Goal: Task Accomplishment & Management: Manage account settings

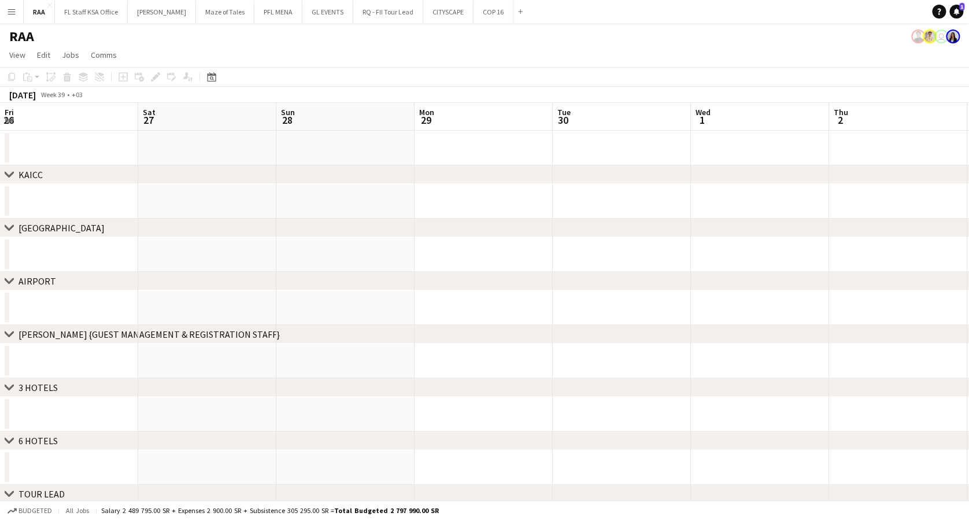
click at [10, 1] on button "Menu" at bounding box center [11, 11] width 23 height 23
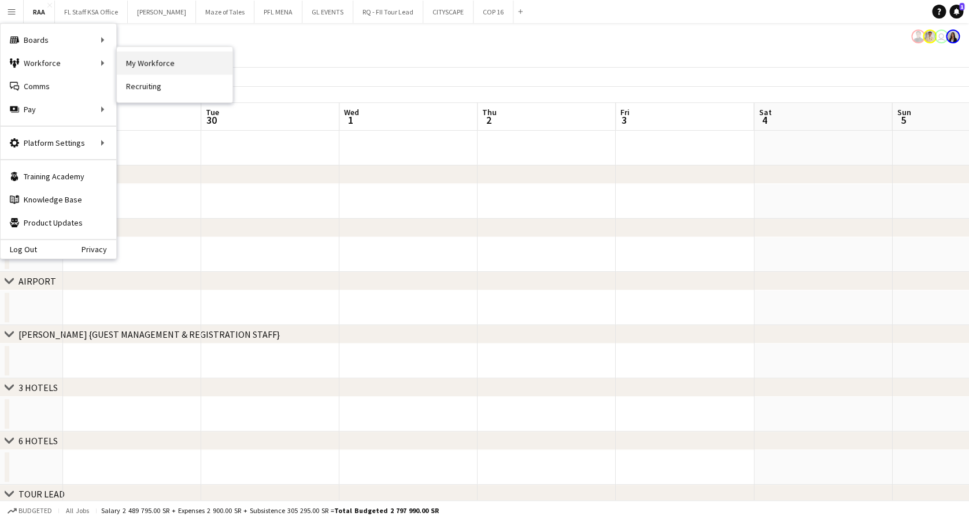
click at [143, 65] on link "My Workforce" at bounding box center [175, 62] width 116 height 23
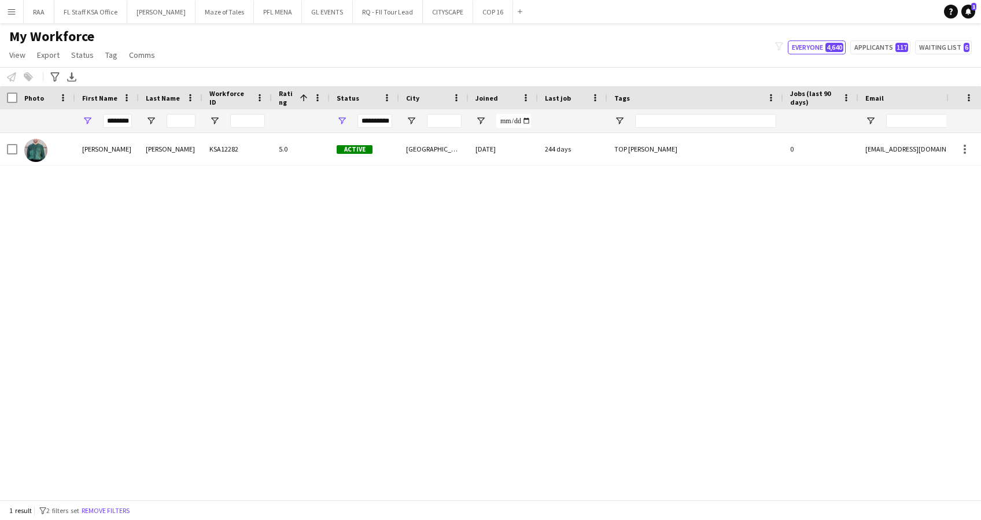
click at [7, 12] on app-icon "Menu" at bounding box center [11, 11] width 9 height 9
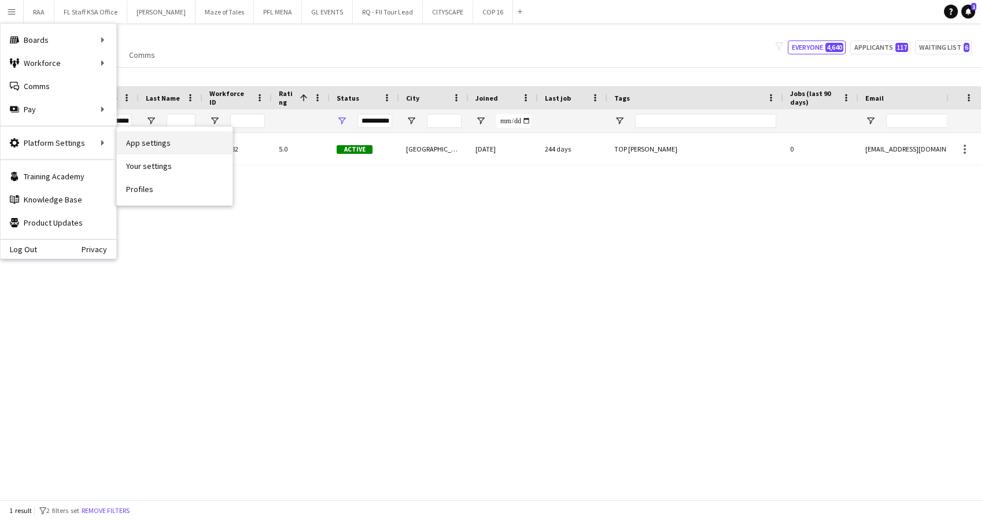
click at [171, 140] on link "App settings" at bounding box center [175, 142] width 116 height 23
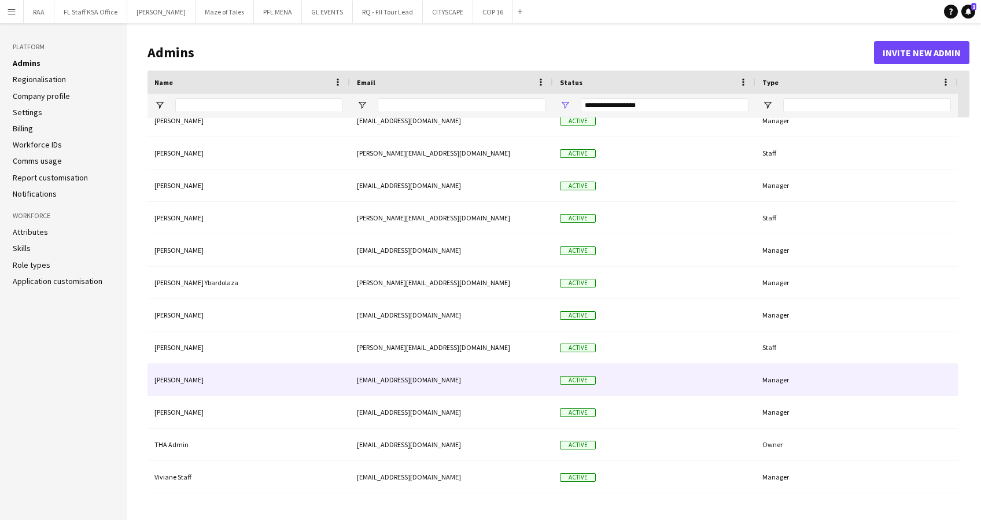
scroll to position [231, 0]
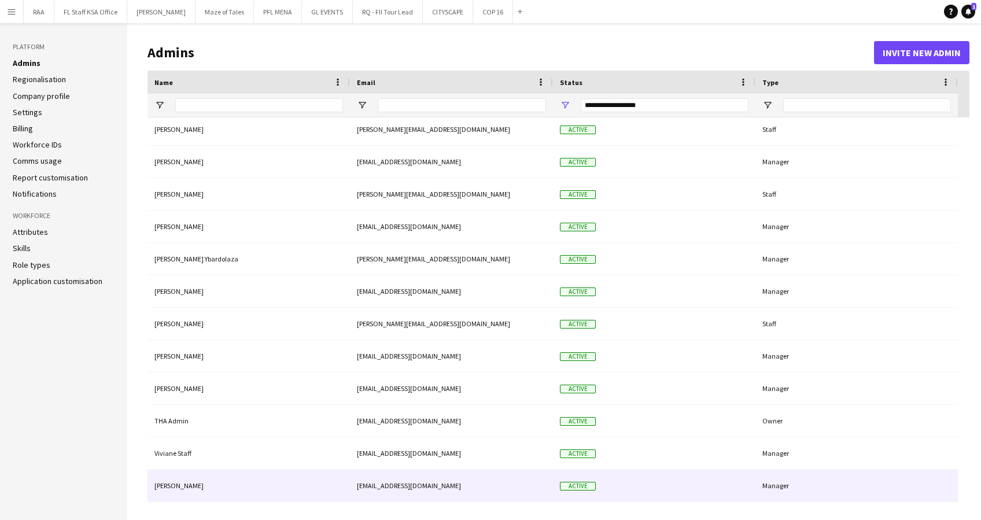
click at [422, 491] on div "[EMAIL_ADDRESS][DOMAIN_NAME]" at bounding box center [451, 486] width 203 height 32
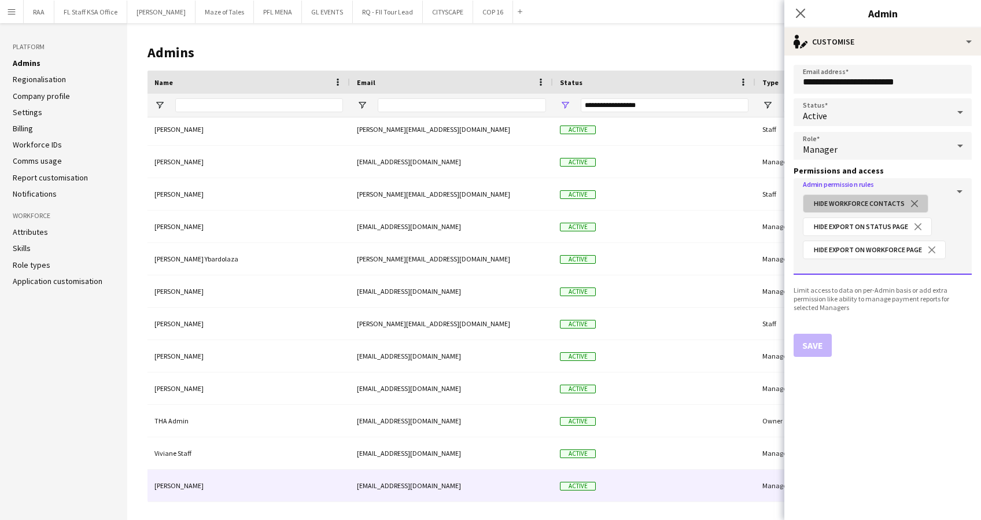
click at [912, 204] on button "close" at bounding box center [914, 203] width 20 height 10
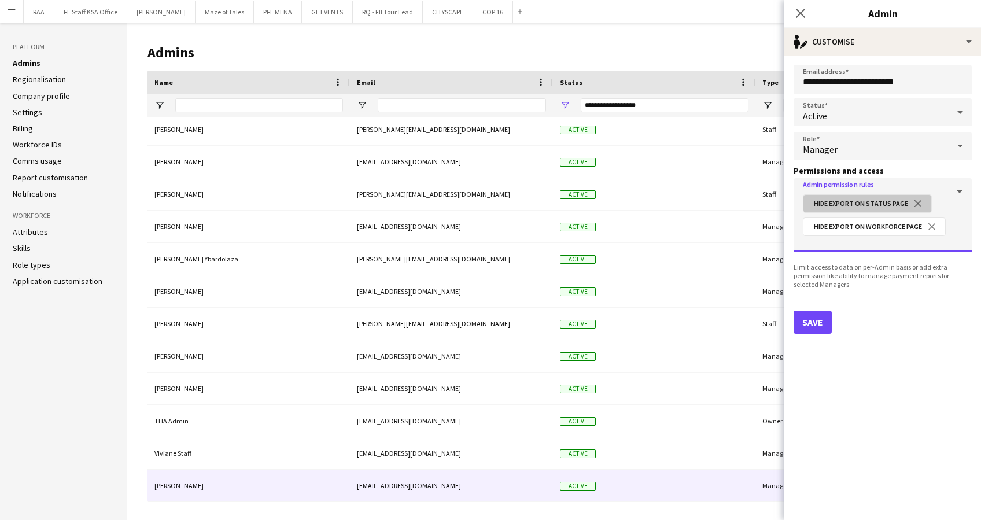
click at [914, 199] on button "close" at bounding box center [918, 203] width 20 height 10
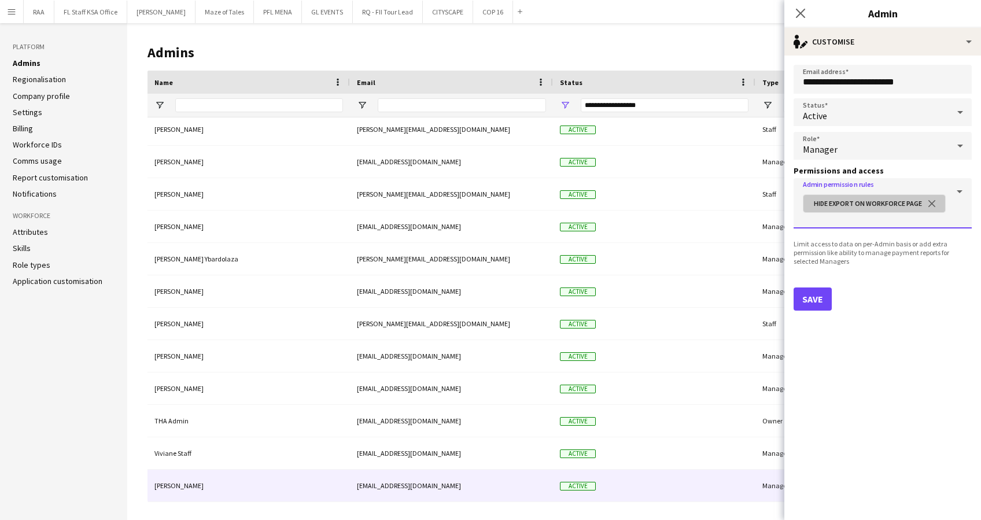
click at [932, 201] on button "close" at bounding box center [932, 203] width 20 height 10
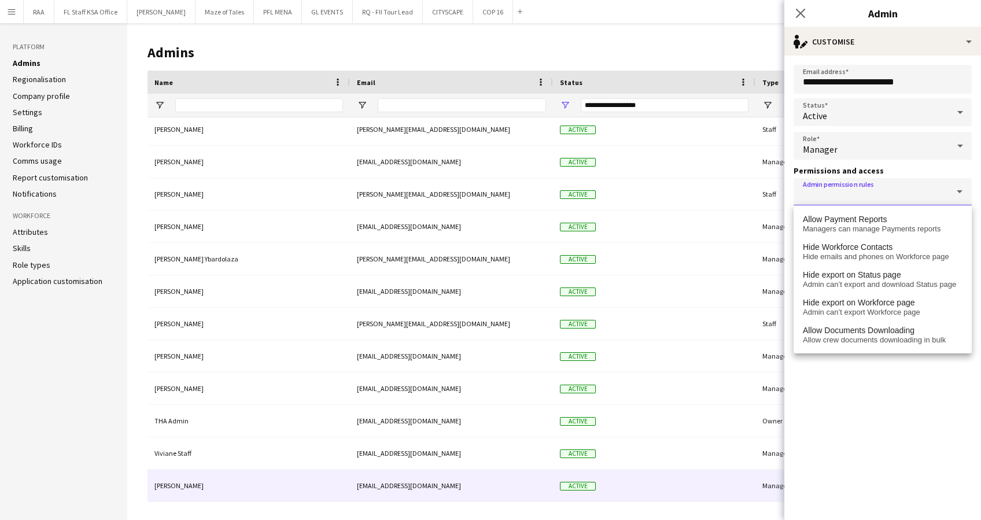
drag, startPoint x: 860, startPoint y: 430, endPoint x: 842, endPoint y: 406, distance: 30.5
click at [860, 430] on form "**********" at bounding box center [882, 288] width 197 height 464
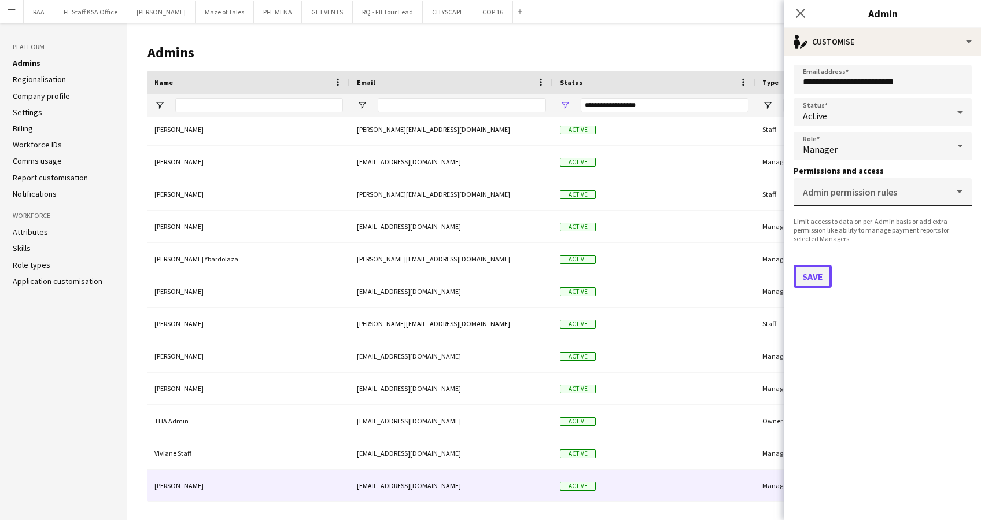
click at [814, 276] on button "Save" at bounding box center [812, 276] width 38 height 23
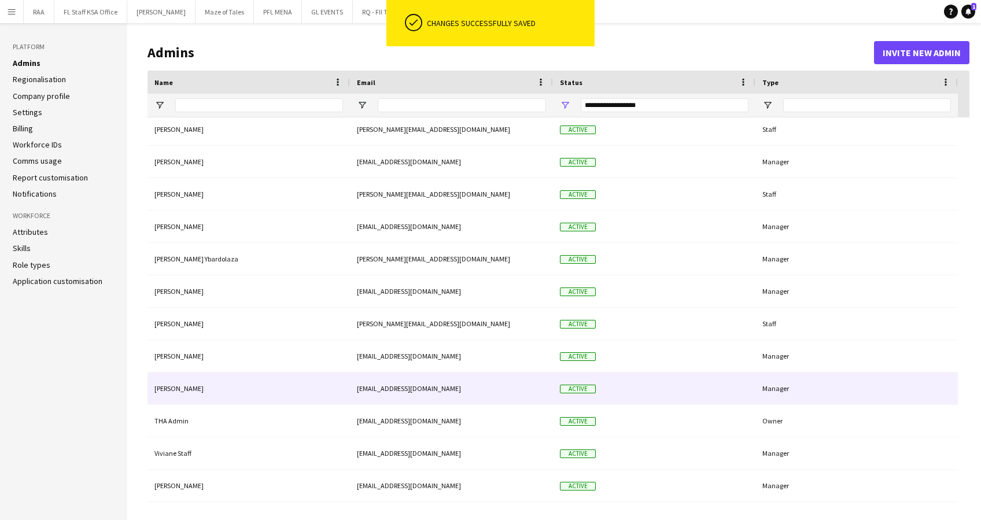
click at [210, 395] on div "[PERSON_NAME]" at bounding box center [248, 388] width 202 height 32
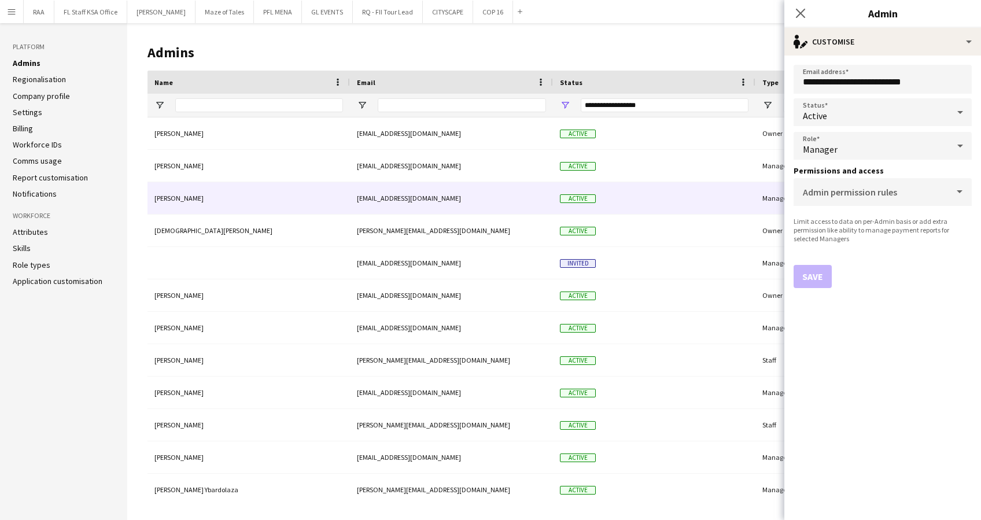
scroll to position [0, 0]
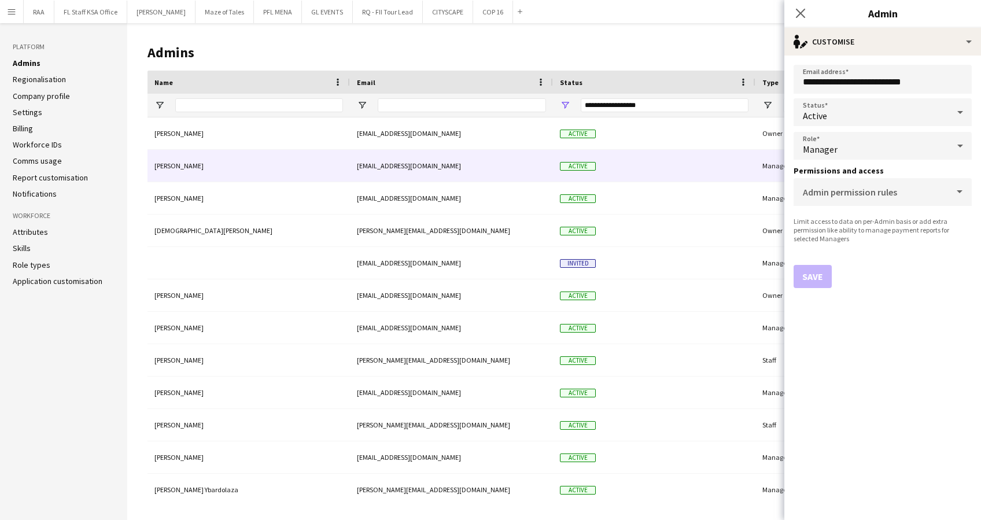
click at [248, 171] on div "[PERSON_NAME]" at bounding box center [248, 166] width 202 height 32
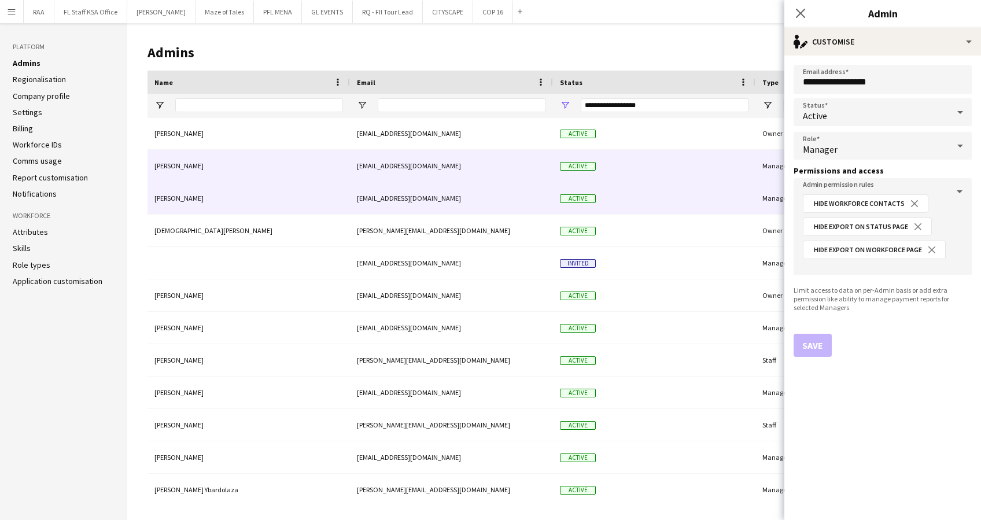
click at [370, 202] on div "[EMAIL_ADDRESS][DOMAIN_NAME]" at bounding box center [451, 198] width 203 height 32
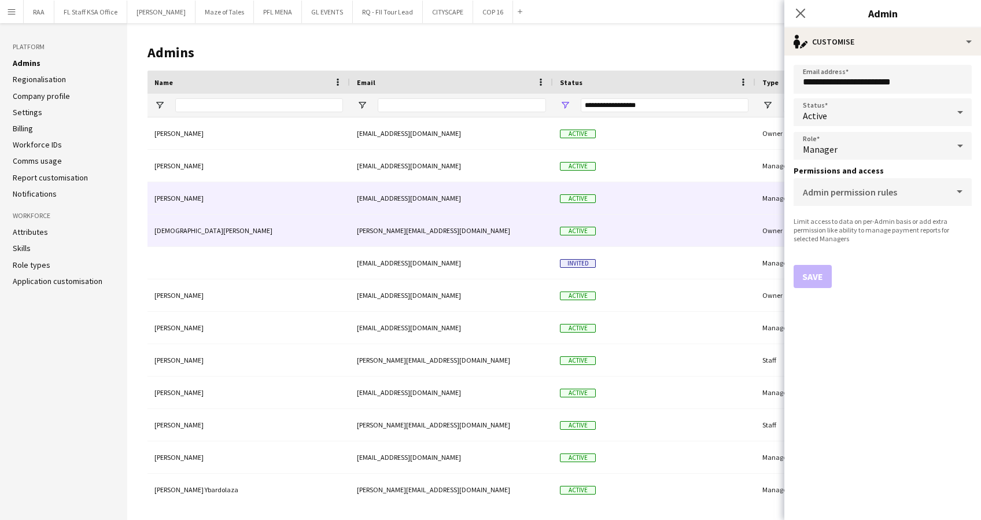
click at [322, 236] on div "[DEMOGRAPHIC_DATA][PERSON_NAME]" at bounding box center [248, 231] width 202 height 32
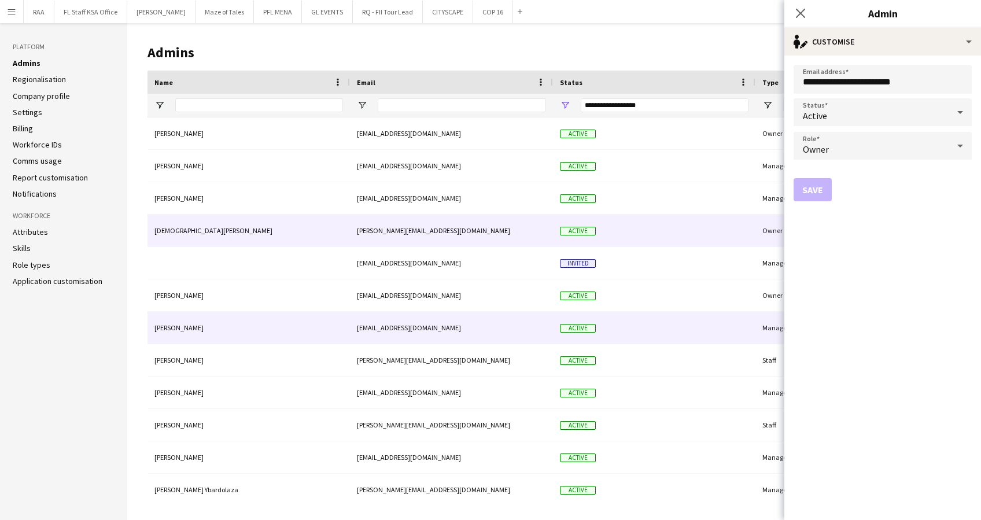
click at [309, 326] on div "[PERSON_NAME]" at bounding box center [248, 328] width 202 height 32
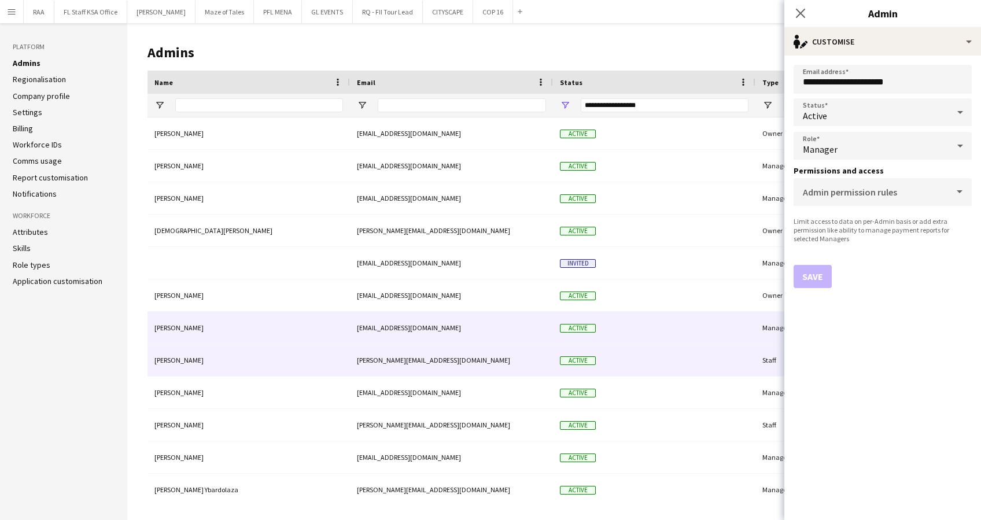
scroll to position [77, 0]
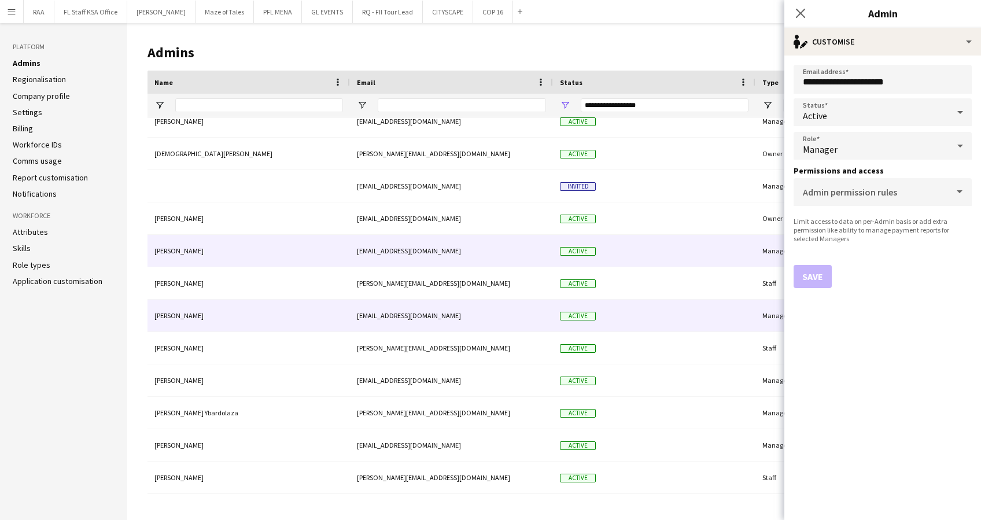
click at [297, 316] on div "[PERSON_NAME]" at bounding box center [248, 316] width 202 height 32
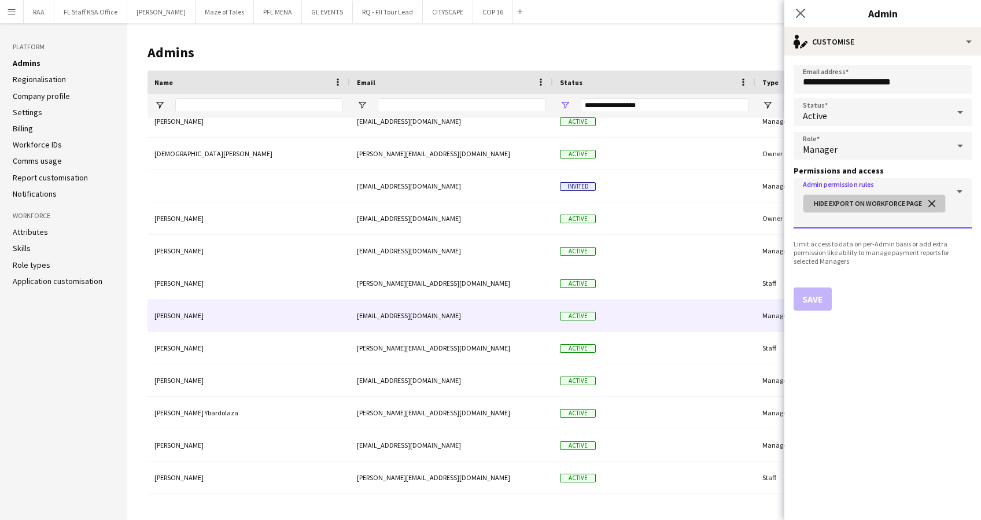
click at [931, 203] on button "close" at bounding box center [932, 203] width 20 height 10
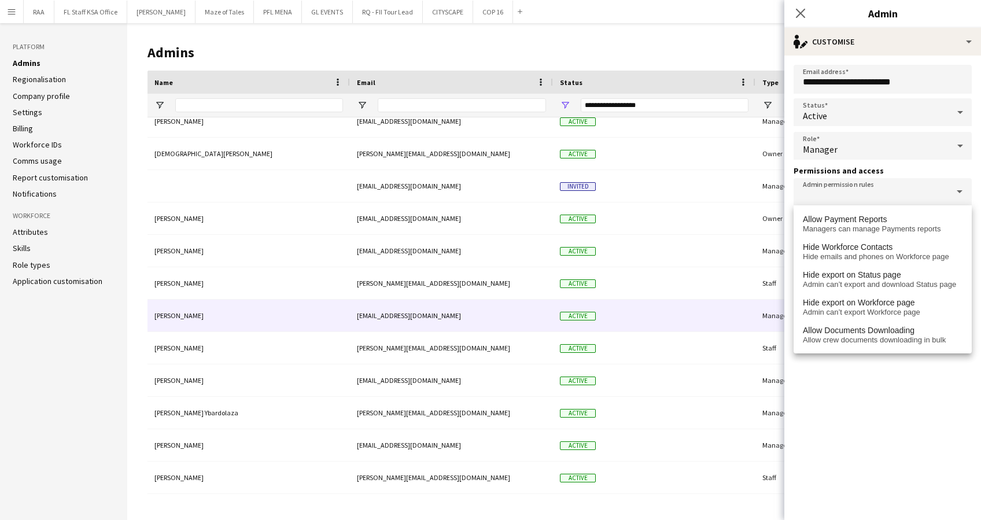
click at [852, 438] on form "**********" at bounding box center [882, 288] width 197 height 464
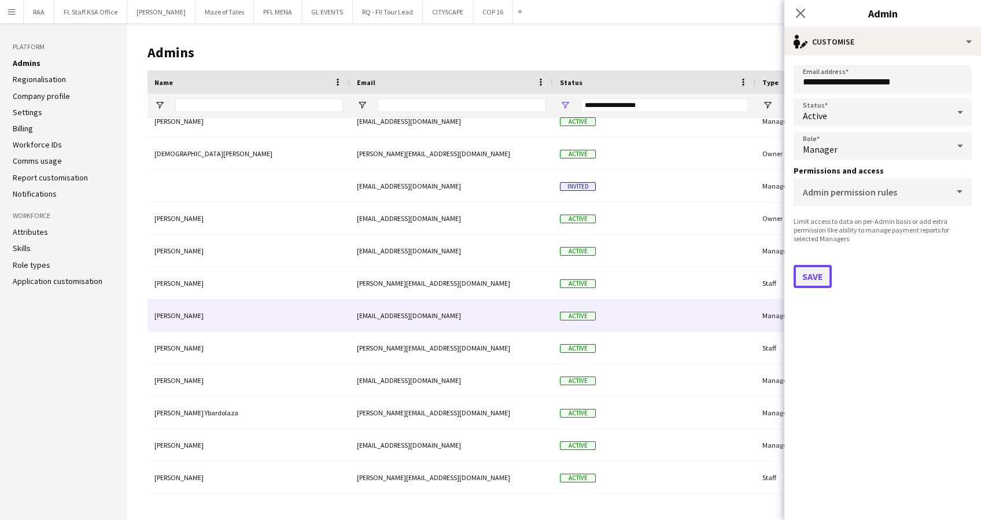
click at [817, 277] on button "Save" at bounding box center [812, 276] width 38 height 23
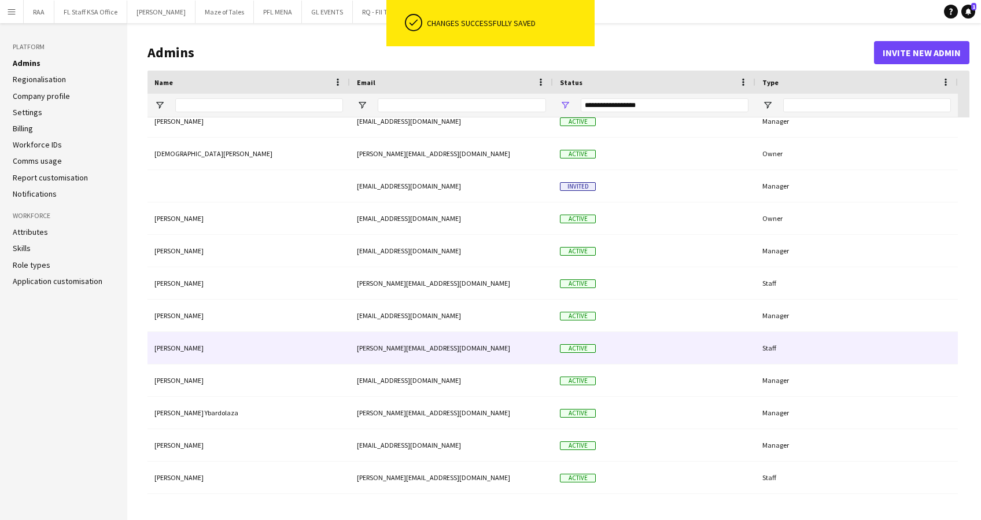
click at [237, 350] on div "[PERSON_NAME]" at bounding box center [248, 348] width 202 height 32
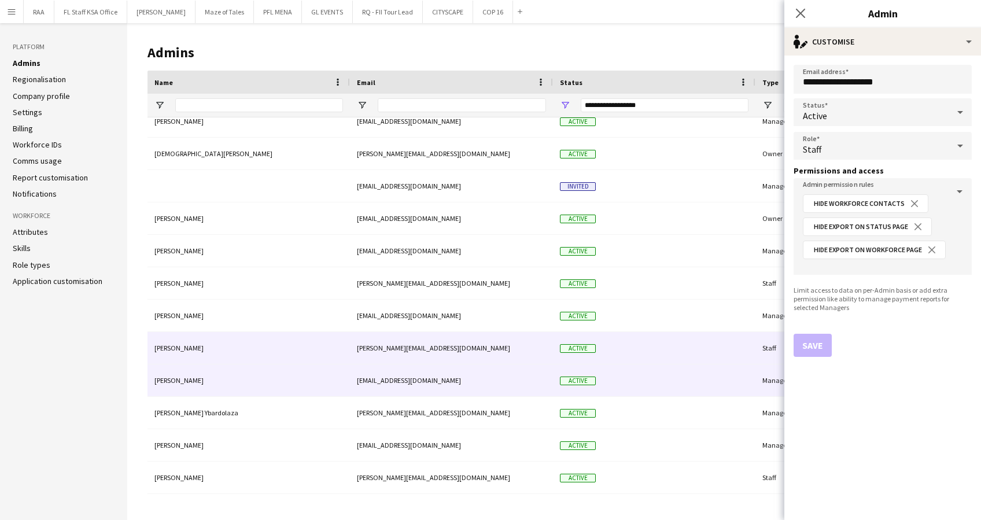
click at [320, 391] on div "[PERSON_NAME]" at bounding box center [248, 380] width 202 height 32
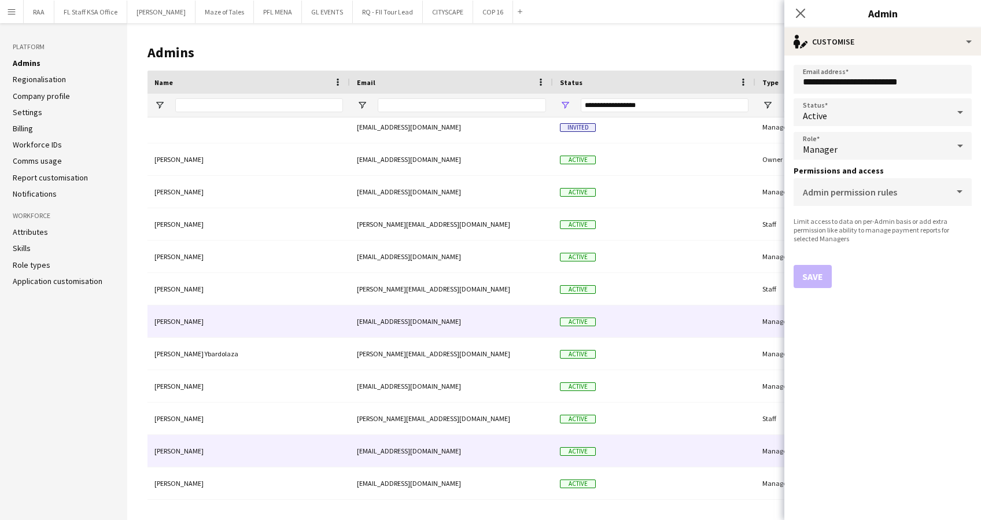
scroll to position [231, 0]
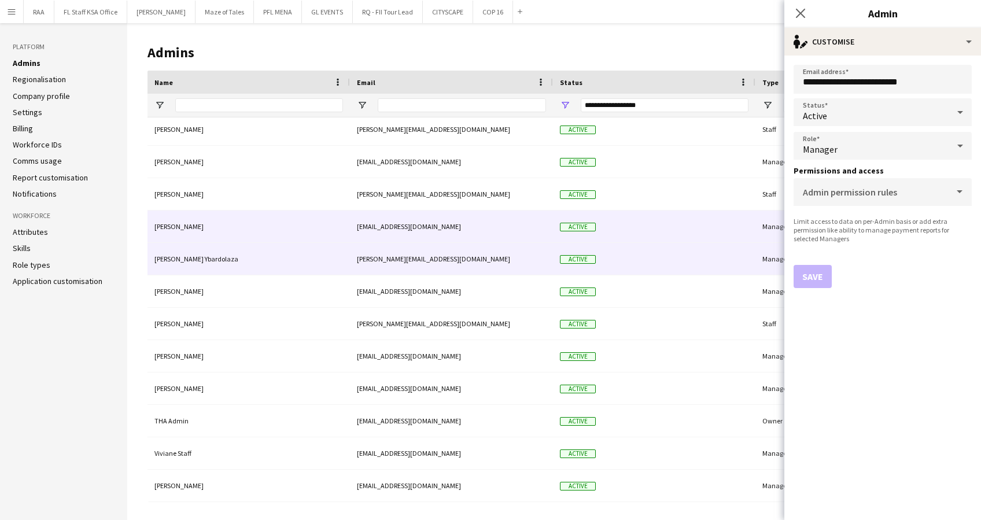
click at [265, 263] on div "[PERSON_NAME] Ybardolaza" at bounding box center [248, 259] width 202 height 32
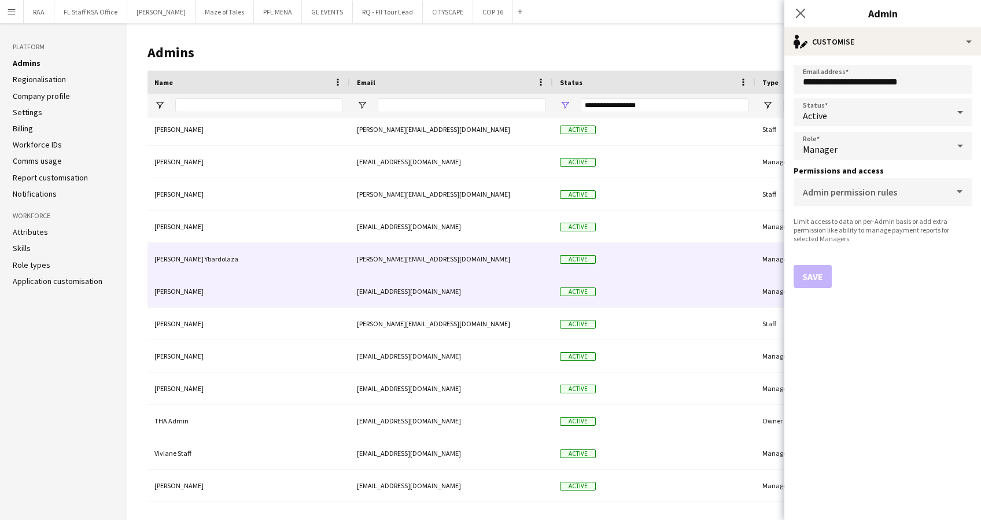
click at [337, 294] on div "[PERSON_NAME]" at bounding box center [248, 291] width 202 height 32
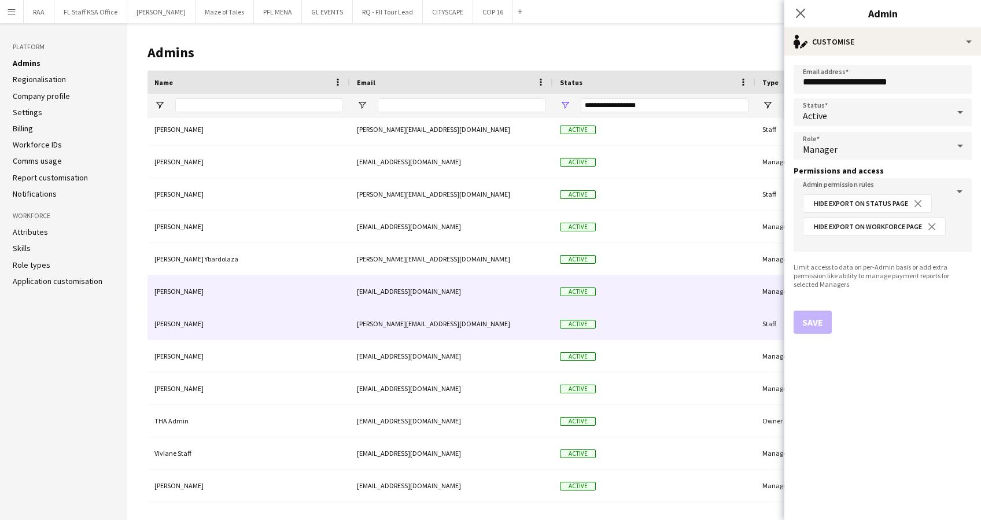
click at [275, 329] on div "[PERSON_NAME]" at bounding box center [248, 324] width 202 height 32
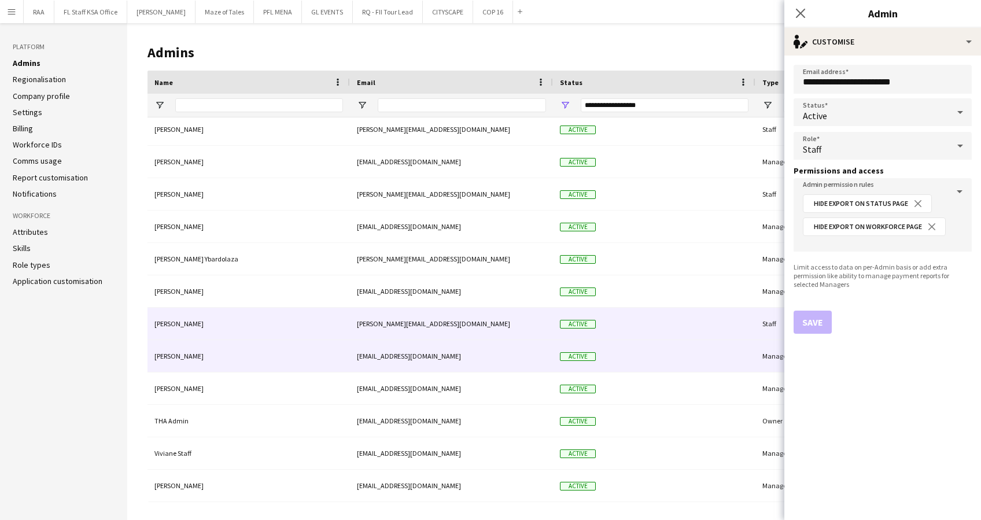
scroll to position [197, 0]
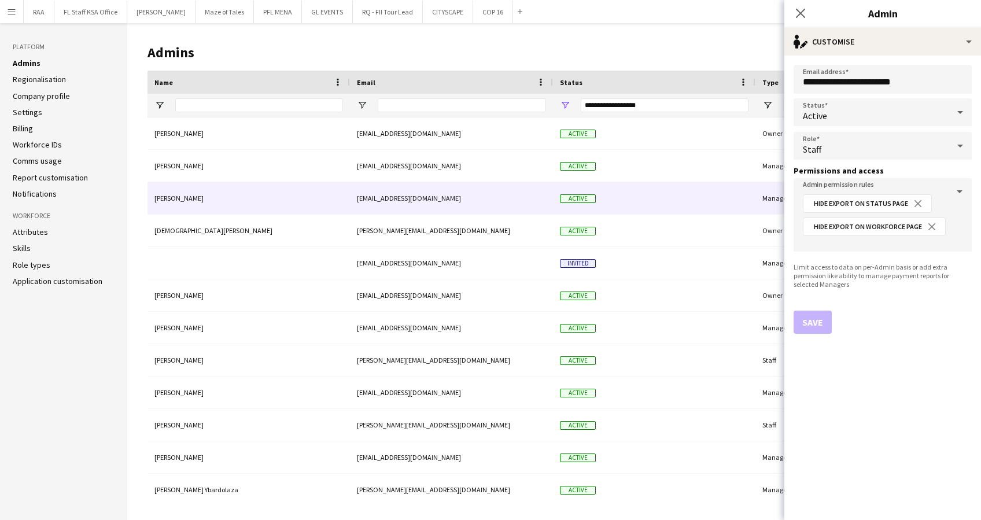
click at [264, 205] on div "[PERSON_NAME]" at bounding box center [248, 198] width 202 height 32
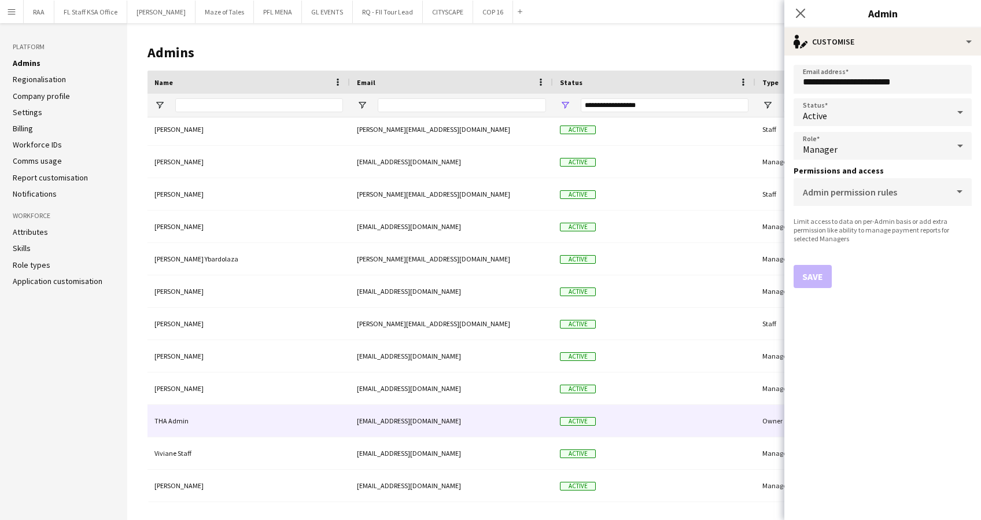
click at [271, 423] on div "THA Admin" at bounding box center [248, 421] width 202 height 32
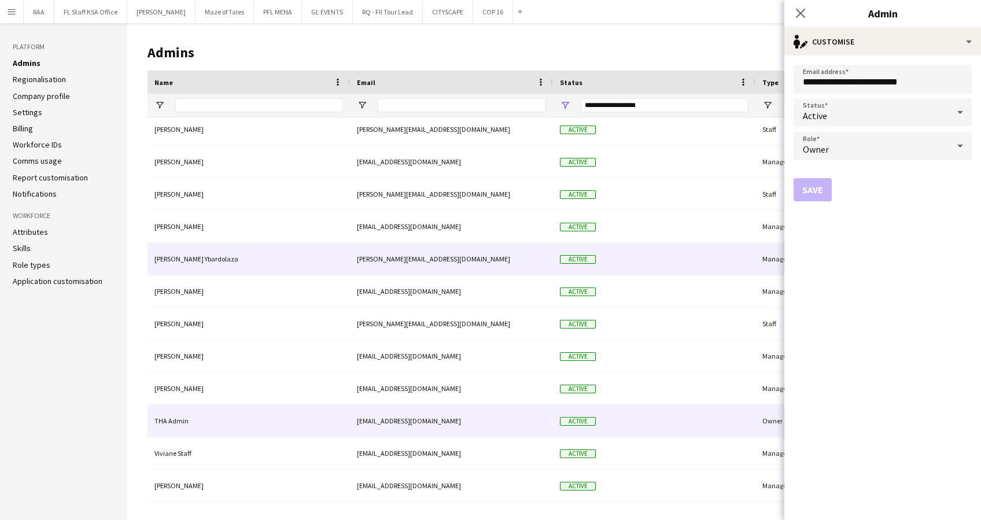
click at [275, 265] on div "[PERSON_NAME] Ybardolaza" at bounding box center [248, 259] width 202 height 32
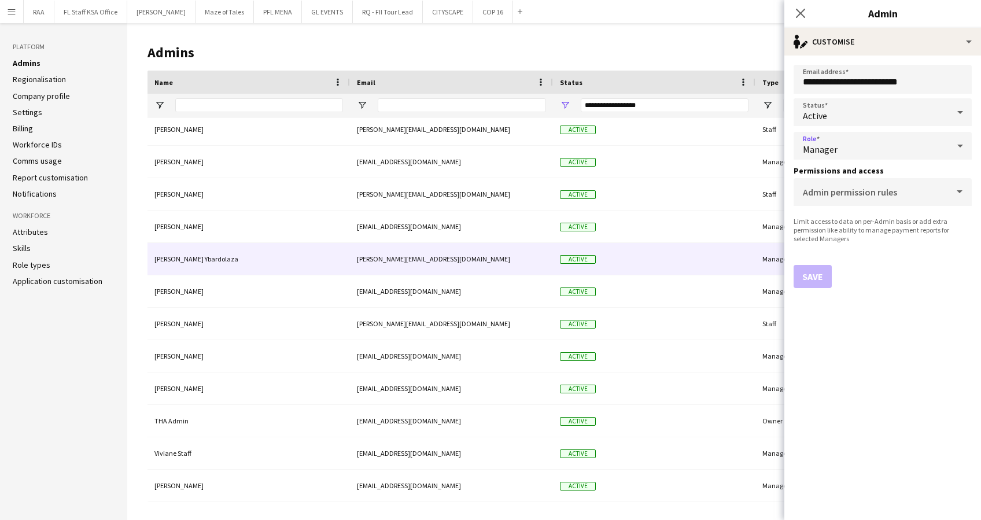
click at [963, 143] on icon at bounding box center [960, 145] width 14 height 23
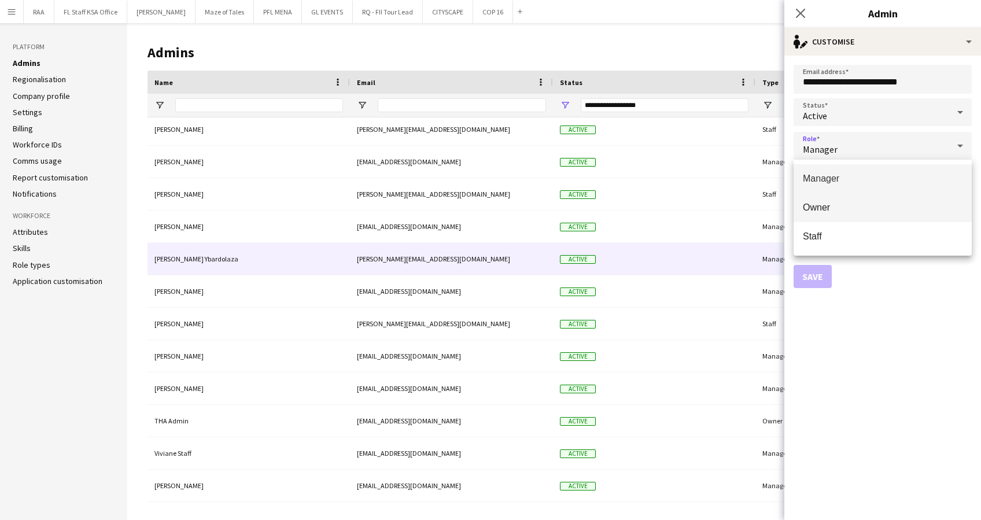
click at [924, 209] on span "Owner" at bounding box center [883, 207] width 160 height 11
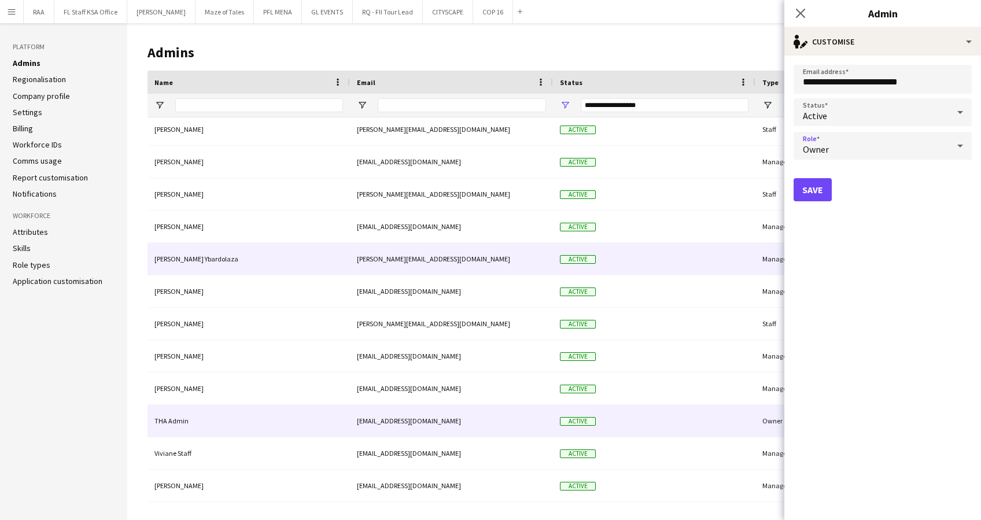
click at [282, 419] on div "THA Admin" at bounding box center [248, 421] width 202 height 32
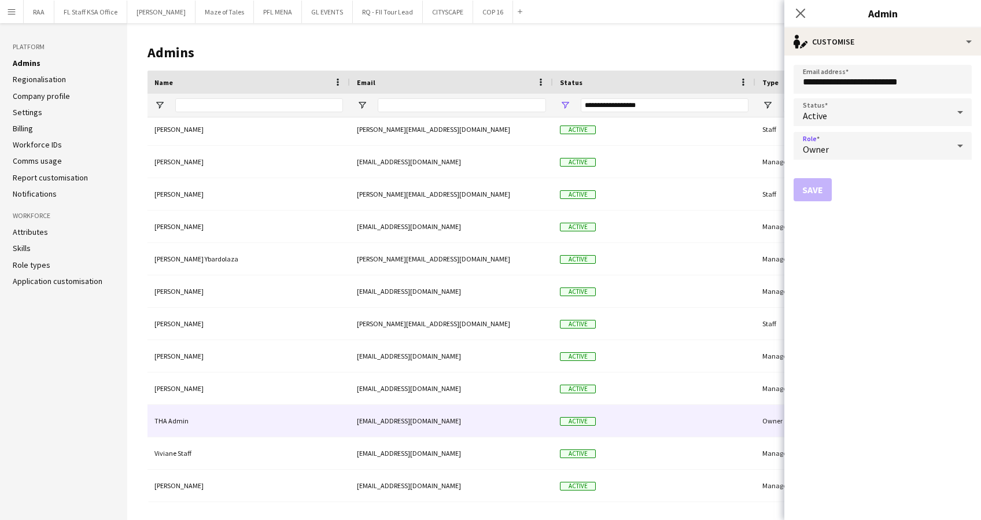
click at [859, 153] on div "Owner" at bounding box center [870, 146] width 155 height 28
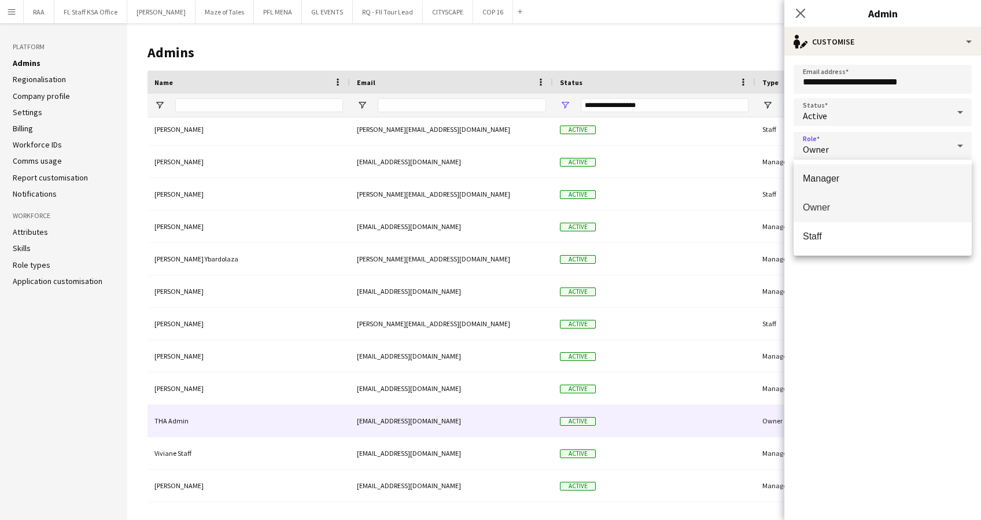
click at [860, 171] on mat-option "Manager" at bounding box center [882, 178] width 178 height 29
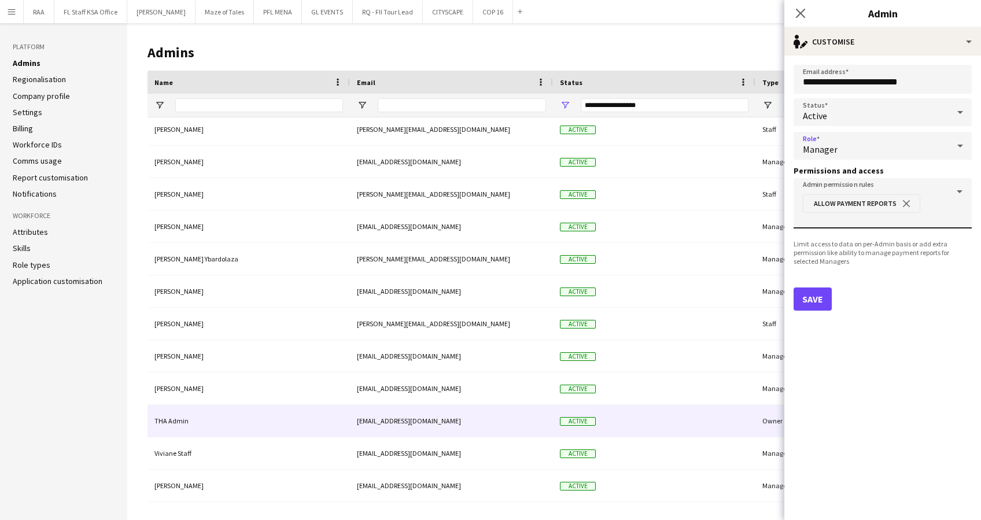
click at [903, 205] on button "close" at bounding box center [906, 203] width 20 height 10
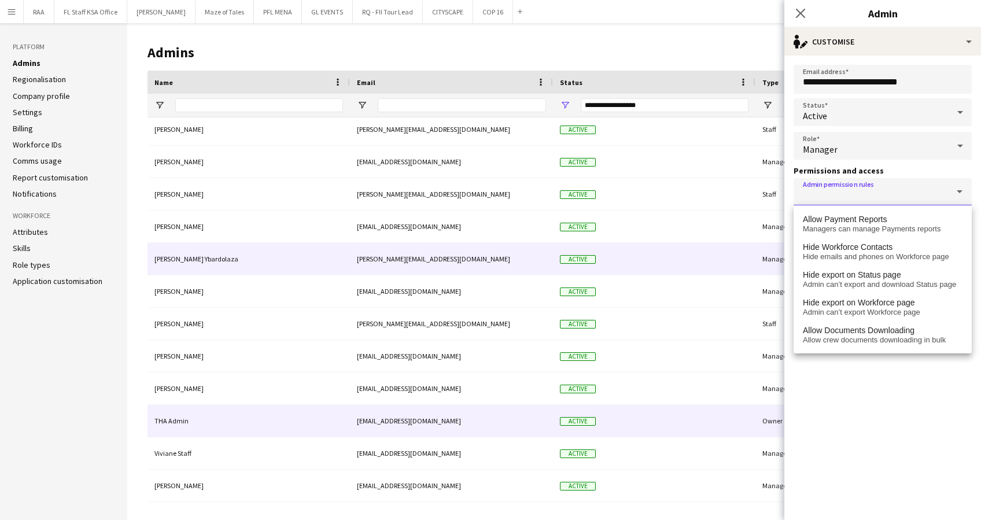
click at [286, 259] on div "[PERSON_NAME] Ybardolaza" at bounding box center [248, 259] width 202 height 32
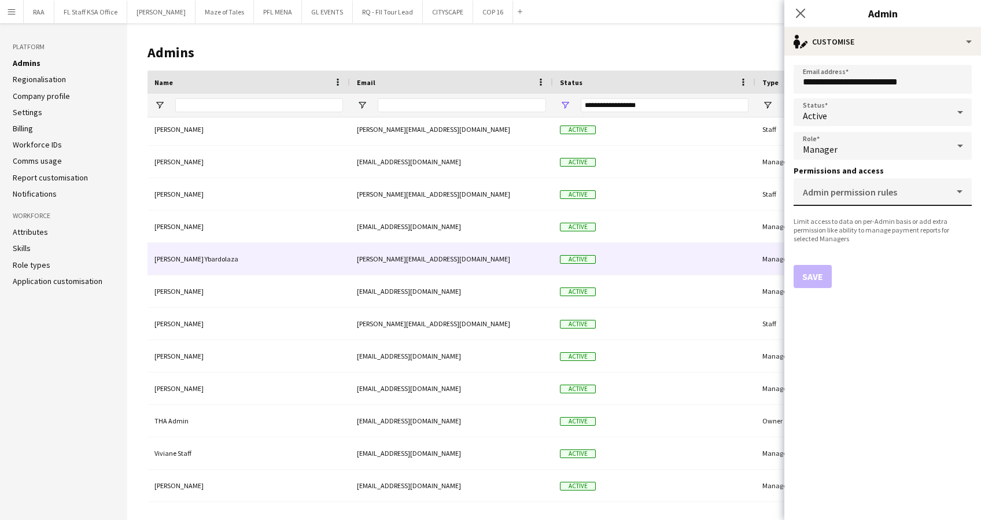
click at [889, 192] on mat-label "Admin permission rules" at bounding box center [850, 192] width 94 height 12
click at [889, 192] on input "Admin permission rules" at bounding box center [880, 196] width 155 height 9
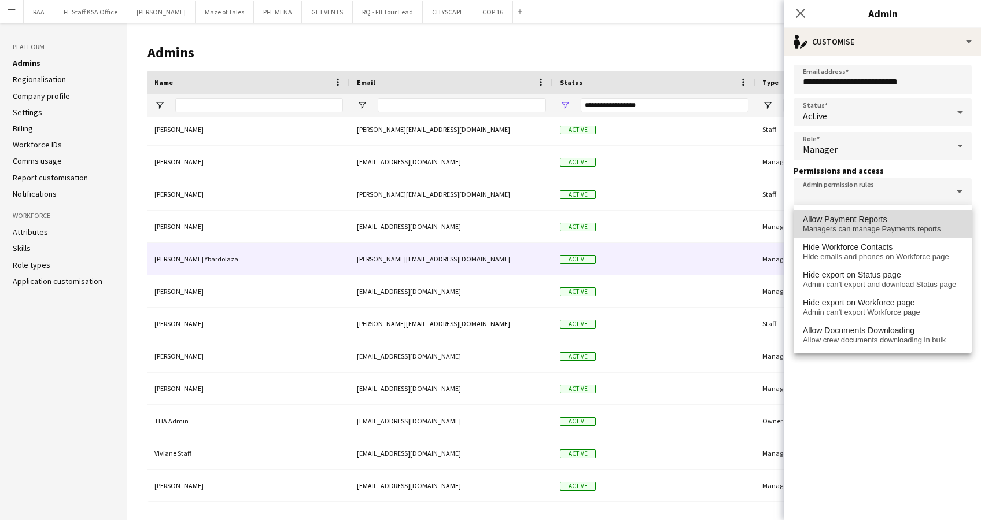
click at [888, 217] on span "Allow Payment Reports" at bounding box center [883, 220] width 160 height 10
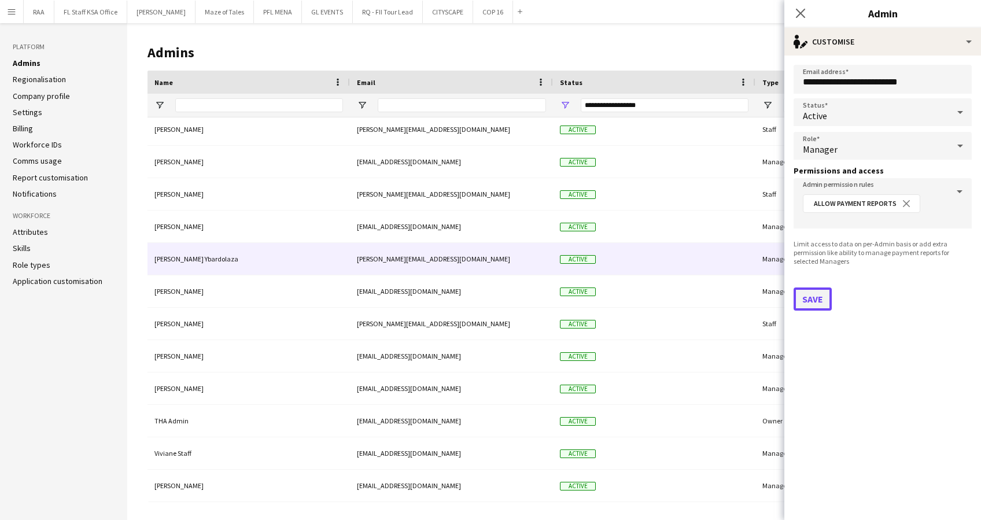
click at [816, 298] on button "Save" at bounding box center [812, 298] width 38 height 23
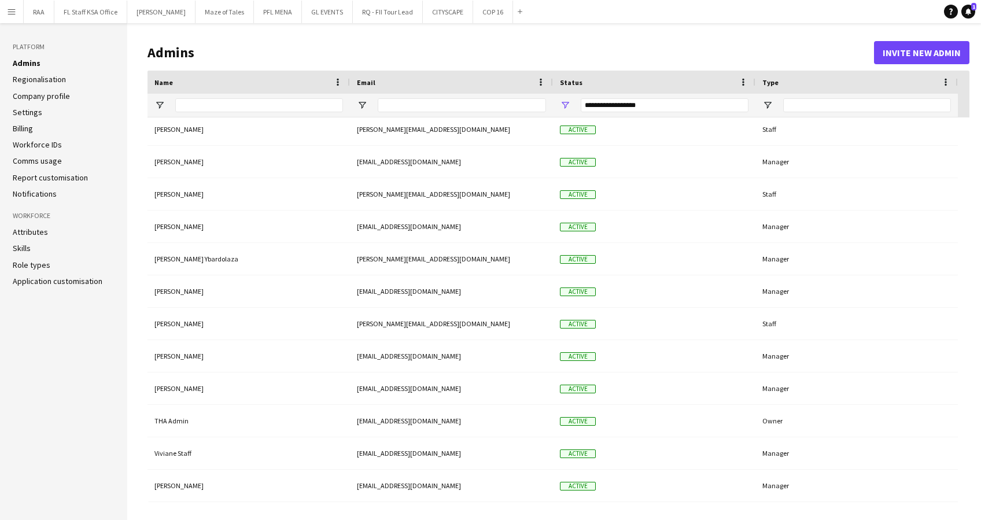
click at [8, 17] on button "Menu" at bounding box center [11, 11] width 23 height 23
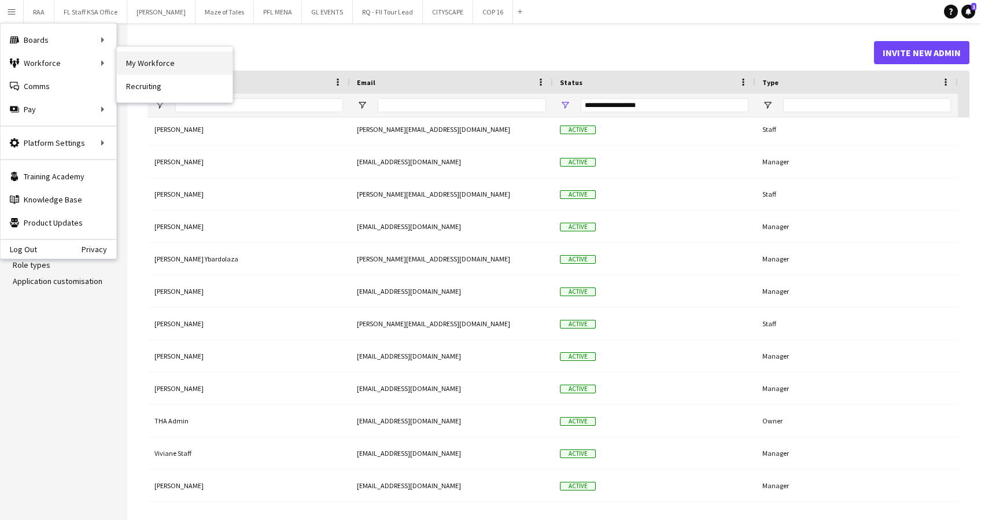
click at [131, 60] on link "My Workforce" at bounding box center [175, 62] width 116 height 23
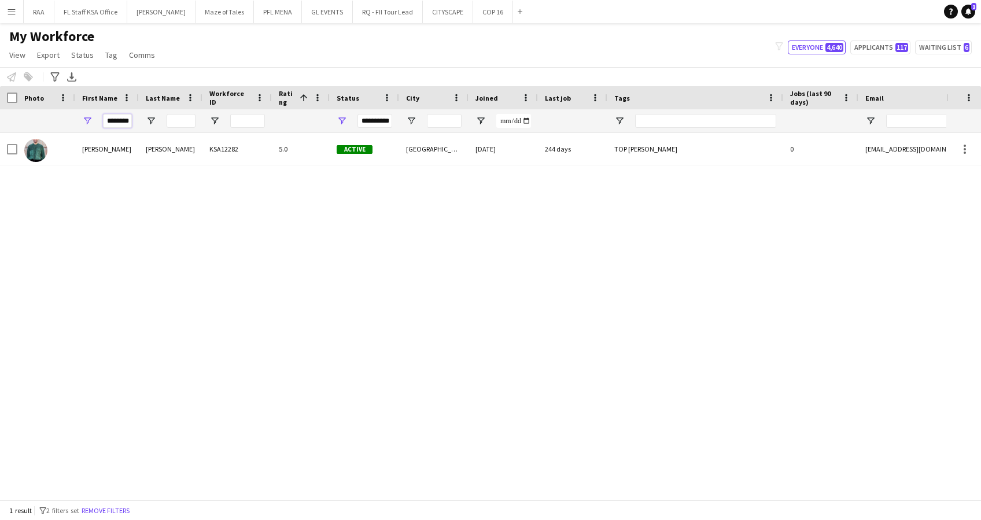
click at [121, 120] on input "********" at bounding box center [117, 121] width 29 height 14
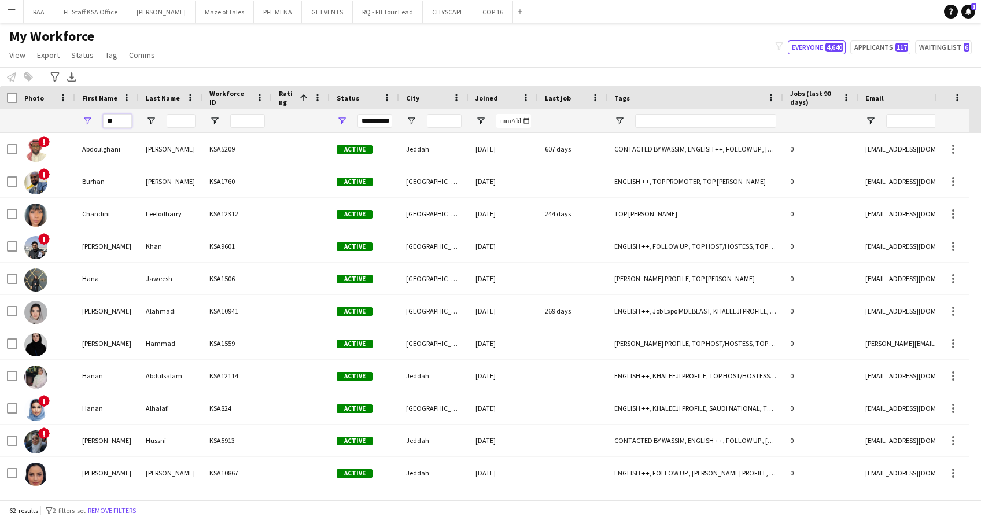
type input "*"
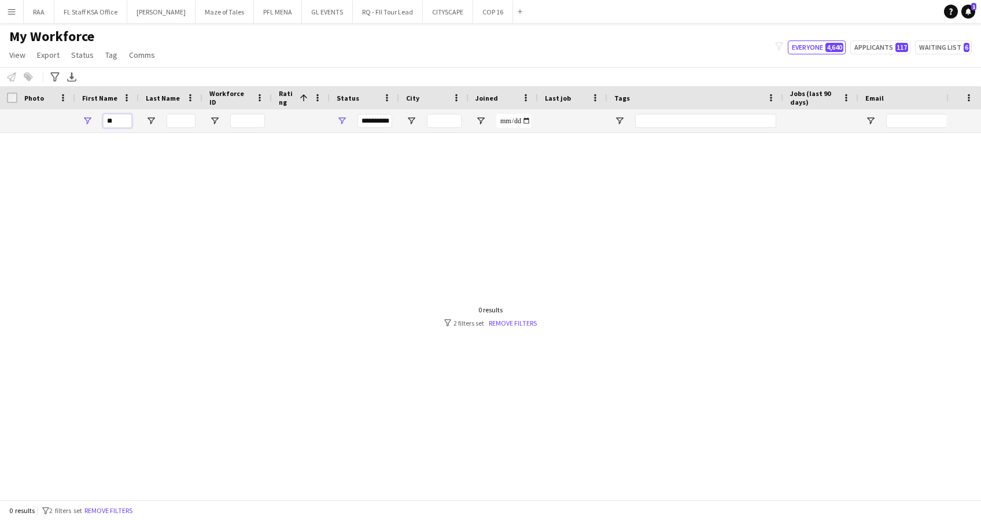
type input "*"
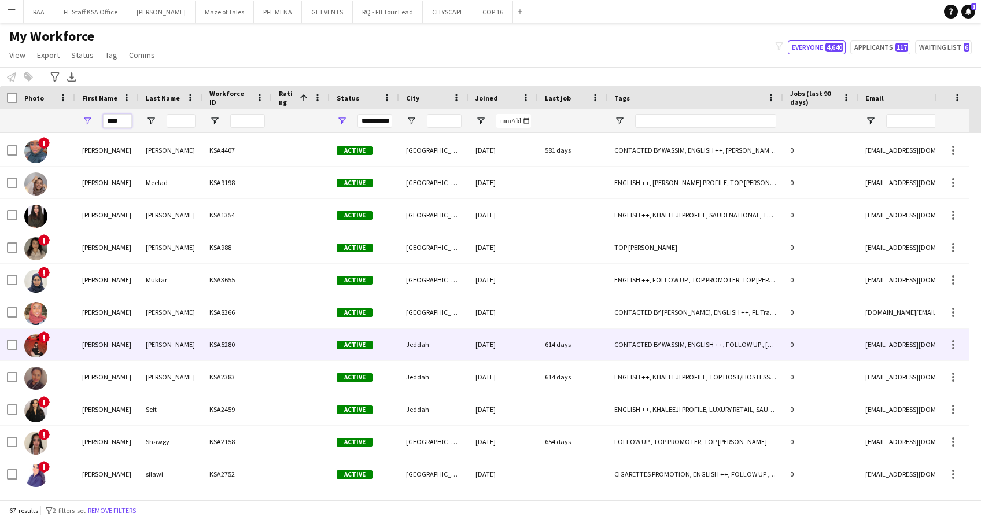
scroll to position [616, 0]
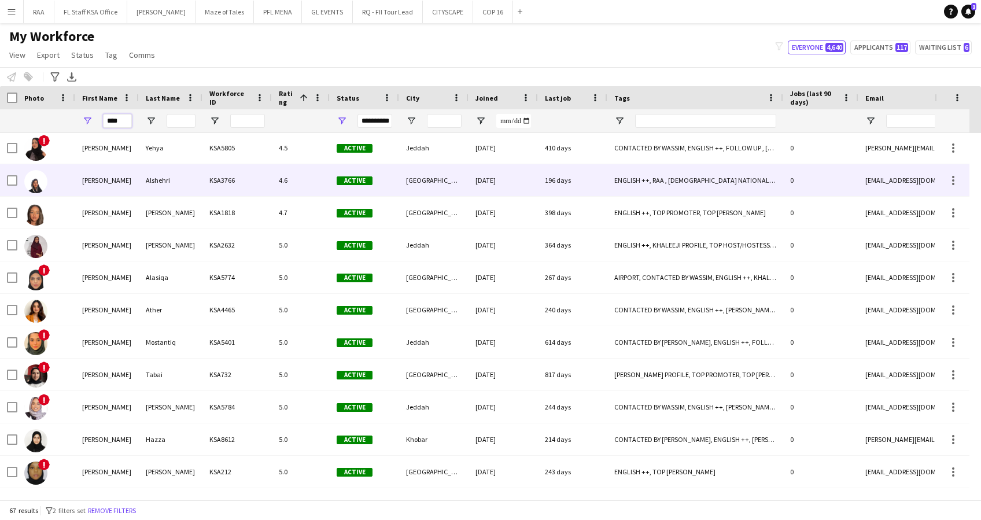
type input "****"
click at [125, 179] on div "[PERSON_NAME]" at bounding box center [107, 180] width 64 height 32
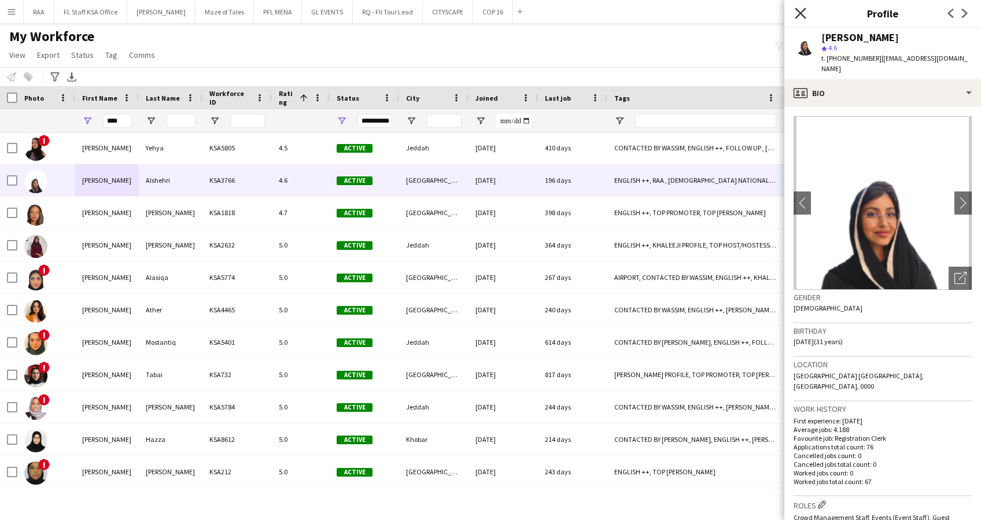
click at [803, 12] on icon "Close pop-in" at bounding box center [799, 13] width 11 height 11
